Goal: Transaction & Acquisition: Purchase product/service

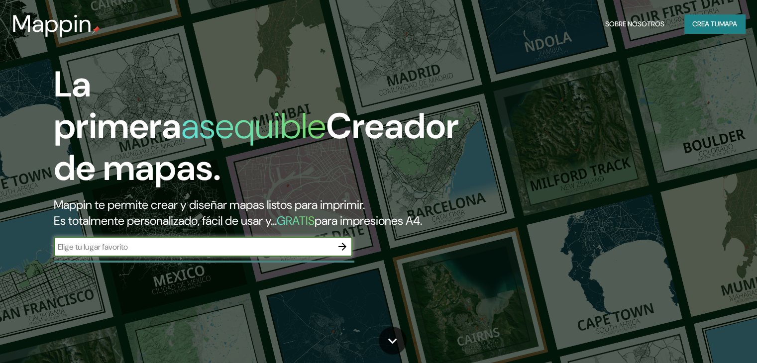
click at [229, 253] on input "text" at bounding box center [193, 246] width 279 height 11
click at [184, 253] on input "text" at bounding box center [193, 246] width 279 height 11
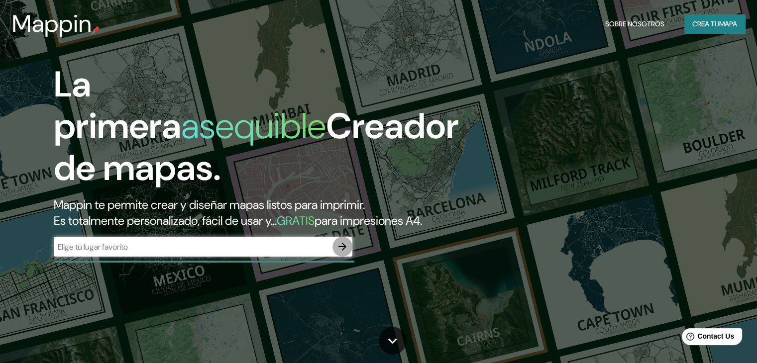
click at [342, 253] on icon "button" at bounding box center [342, 247] width 12 height 12
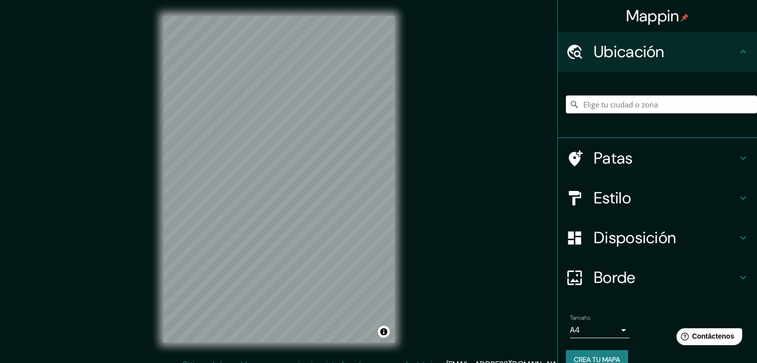
click at [491, 219] on div "Mappin Ubicación Patas Estilo Disposición Borde Elige un borde. Consejo : puede…" at bounding box center [378, 187] width 757 height 375
click at [619, 110] on input "Elige tu ciudad o zona" at bounding box center [661, 105] width 191 height 18
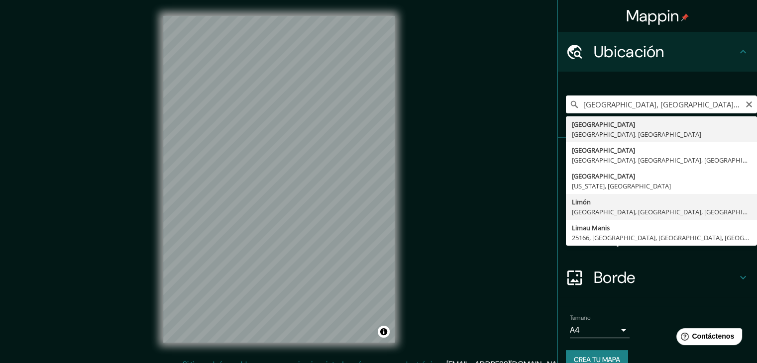
type input "[GEOGRAPHIC_DATA], [GEOGRAPHIC_DATA], [GEOGRAPHIC_DATA], [GEOGRAPHIC_DATA]"
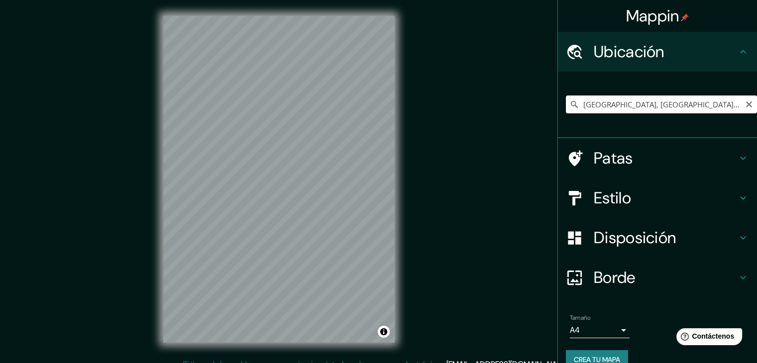
click at [675, 98] on input "[GEOGRAPHIC_DATA], [GEOGRAPHIC_DATA], [GEOGRAPHIC_DATA], [GEOGRAPHIC_DATA]" at bounding box center [661, 105] width 191 height 18
click at [745, 102] on icon "Claro" at bounding box center [749, 104] width 8 height 8
click at [652, 107] on input "Elige tu ciudad o zona" at bounding box center [661, 105] width 191 height 18
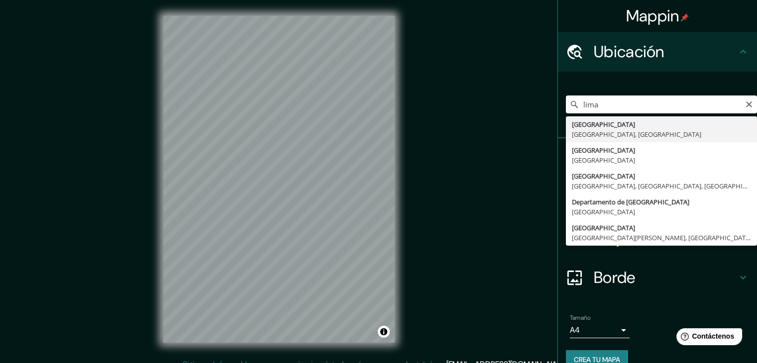
type input "[GEOGRAPHIC_DATA], [GEOGRAPHIC_DATA], [GEOGRAPHIC_DATA]"
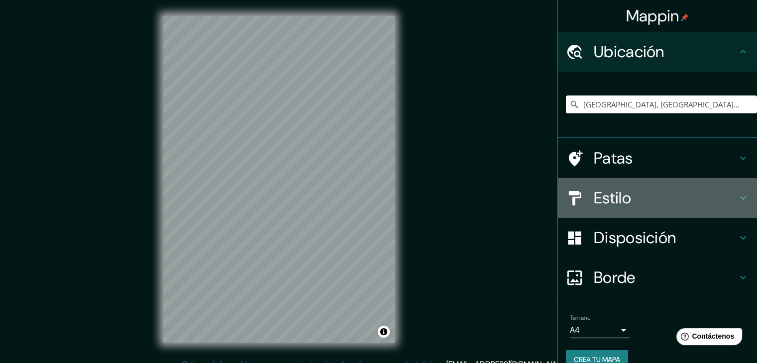
click at [739, 198] on icon at bounding box center [743, 198] width 12 height 12
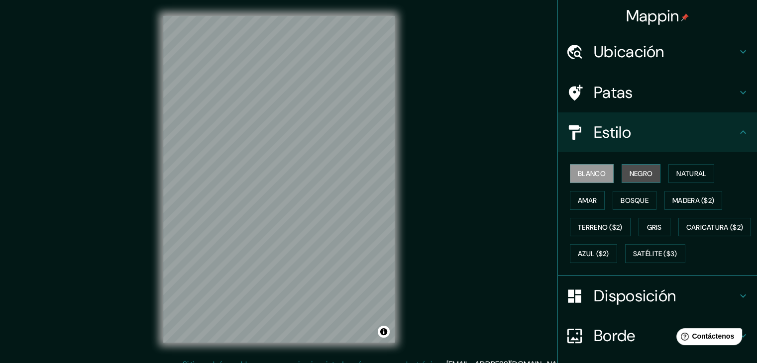
click at [638, 178] on font "Negro" at bounding box center [640, 173] width 23 height 13
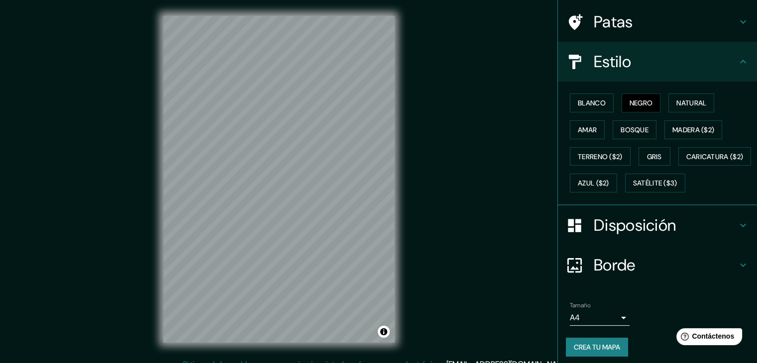
scroll to position [100, 0]
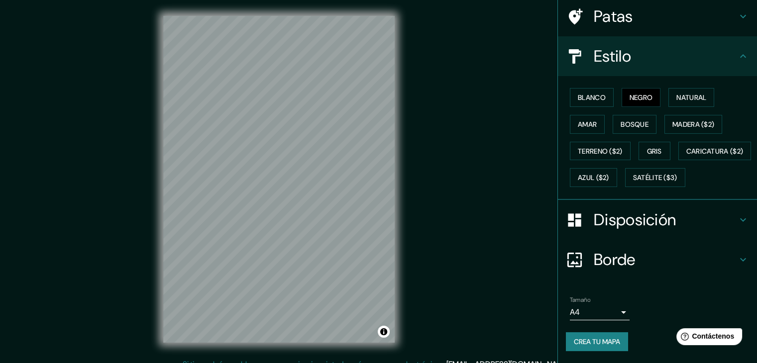
click at [737, 224] on icon at bounding box center [743, 220] width 12 height 12
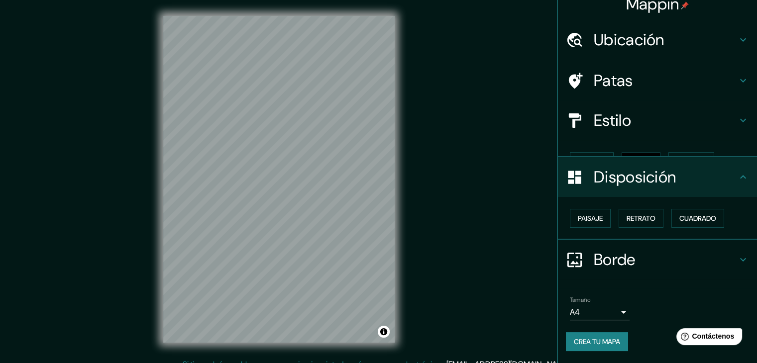
scroll to position [0, 0]
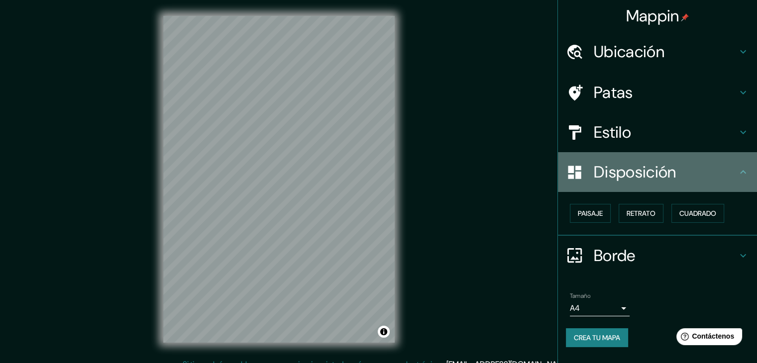
click at [740, 172] on icon at bounding box center [743, 172] width 12 height 12
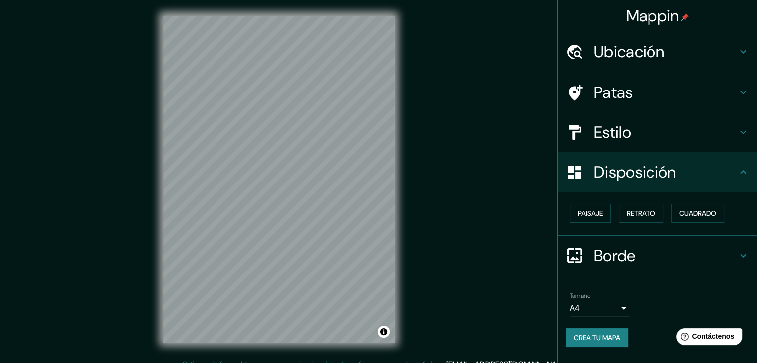
click at [740, 256] on icon at bounding box center [743, 256] width 12 height 12
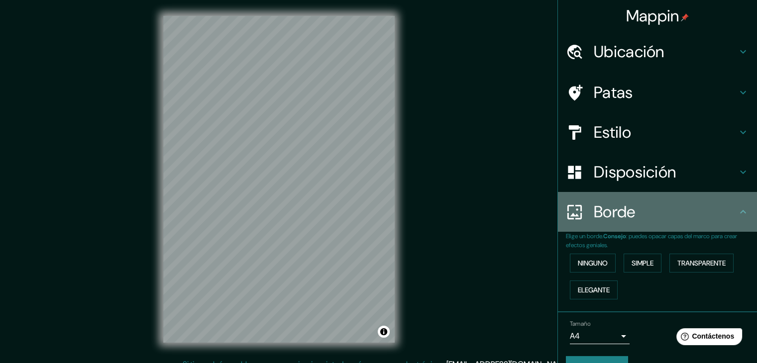
click at [738, 211] on icon at bounding box center [743, 212] width 12 height 12
click at [737, 213] on icon at bounding box center [743, 212] width 12 height 12
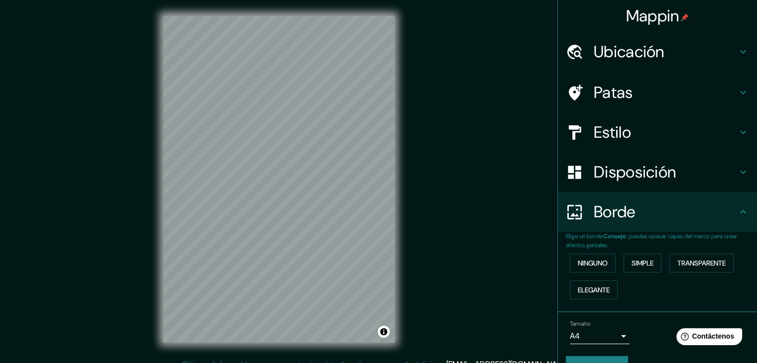
click at [616, 333] on body "Mappin Ubicación [GEOGRAPHIC_DATA], [GEOGRAPHIC_DATA], [GEOGRAPHIC_DATA] Patas …" at bounding box center [378, 181] width 757 height 363
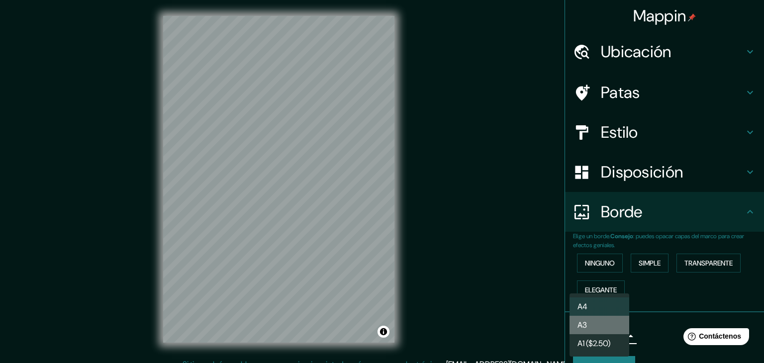
click at [608, 328] on li "A3" at bounding box center [600, 325] width 60 height 18
type input "a4"
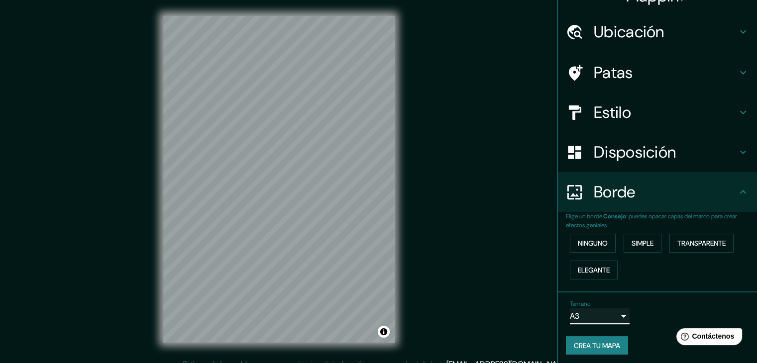
scroll to position [22, 0]
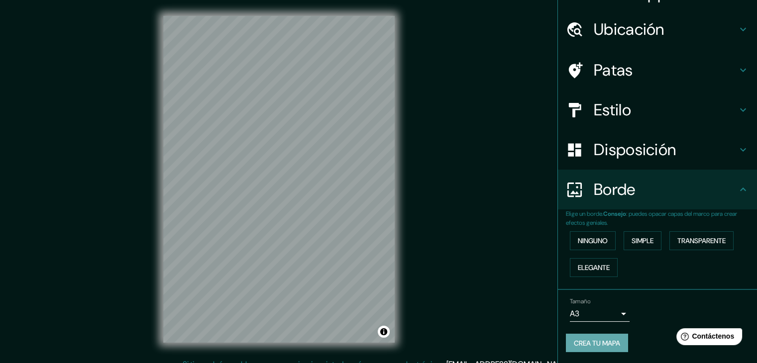
click at [612, 345] on font "Crea tu mapa" at bounding box center [597, 343] width 46 height 9
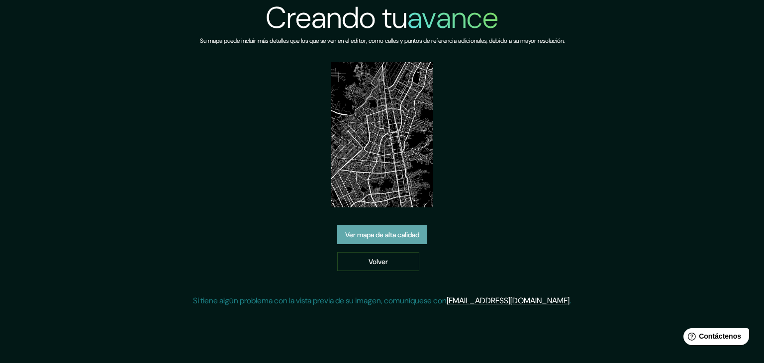
click at [382, 240] on font "Ver mapa de alta calidad" at bounding box center [382, 234] width 74 height 13
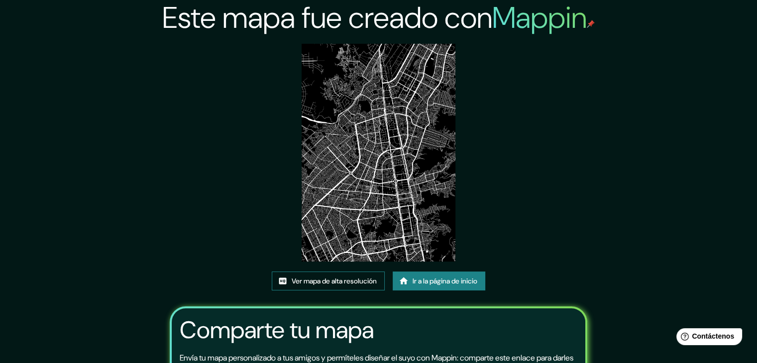
click at [366, 282] on font "Ver mapa de alta resolución" at bounding box center [334, 281] width 85 height 9
